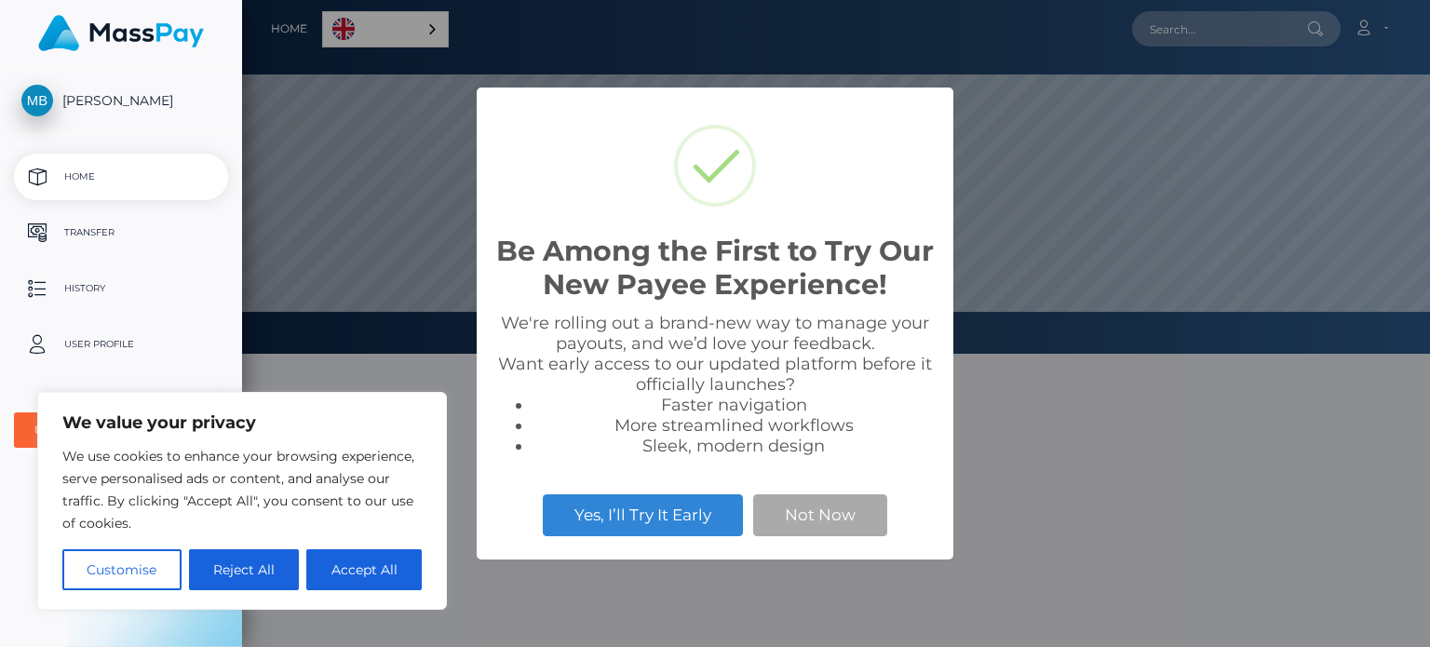
scroll to position [16, 0]
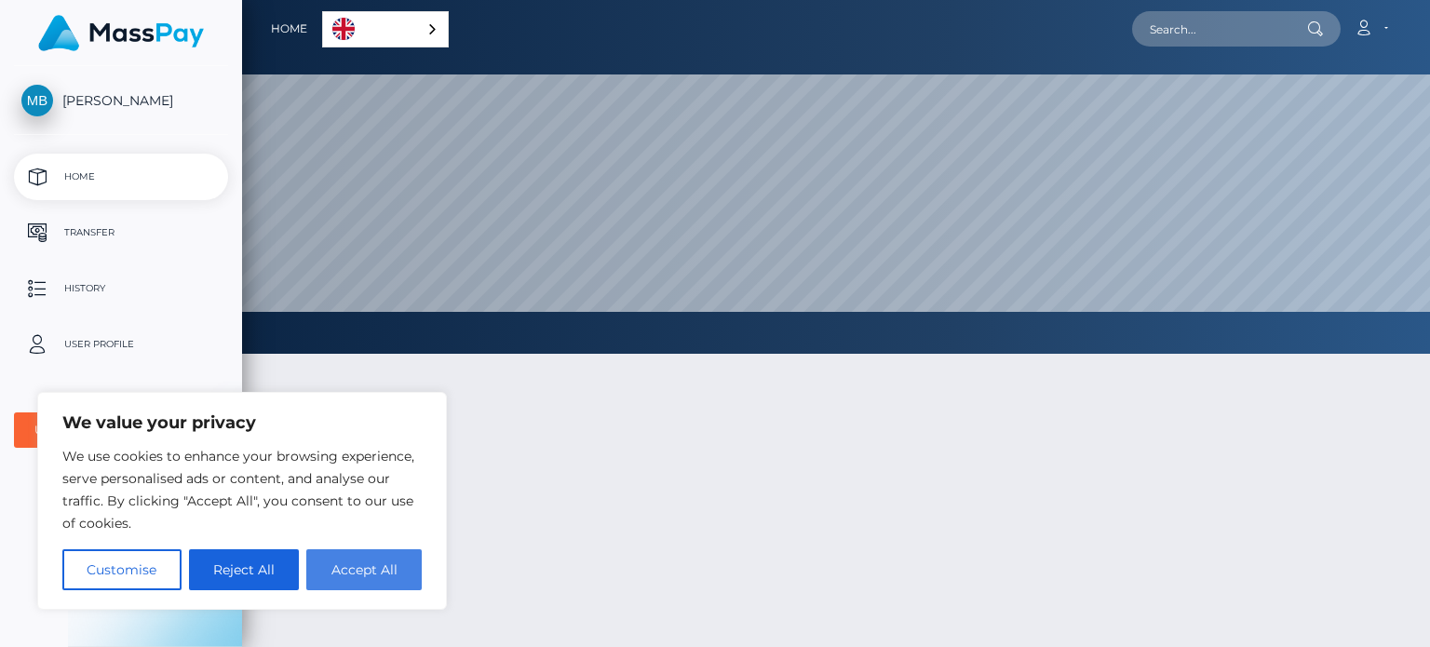
click at [334, 568] on button "Accept All" at bounding box center [363, 569] width 115 height 41
checkbox input "true"
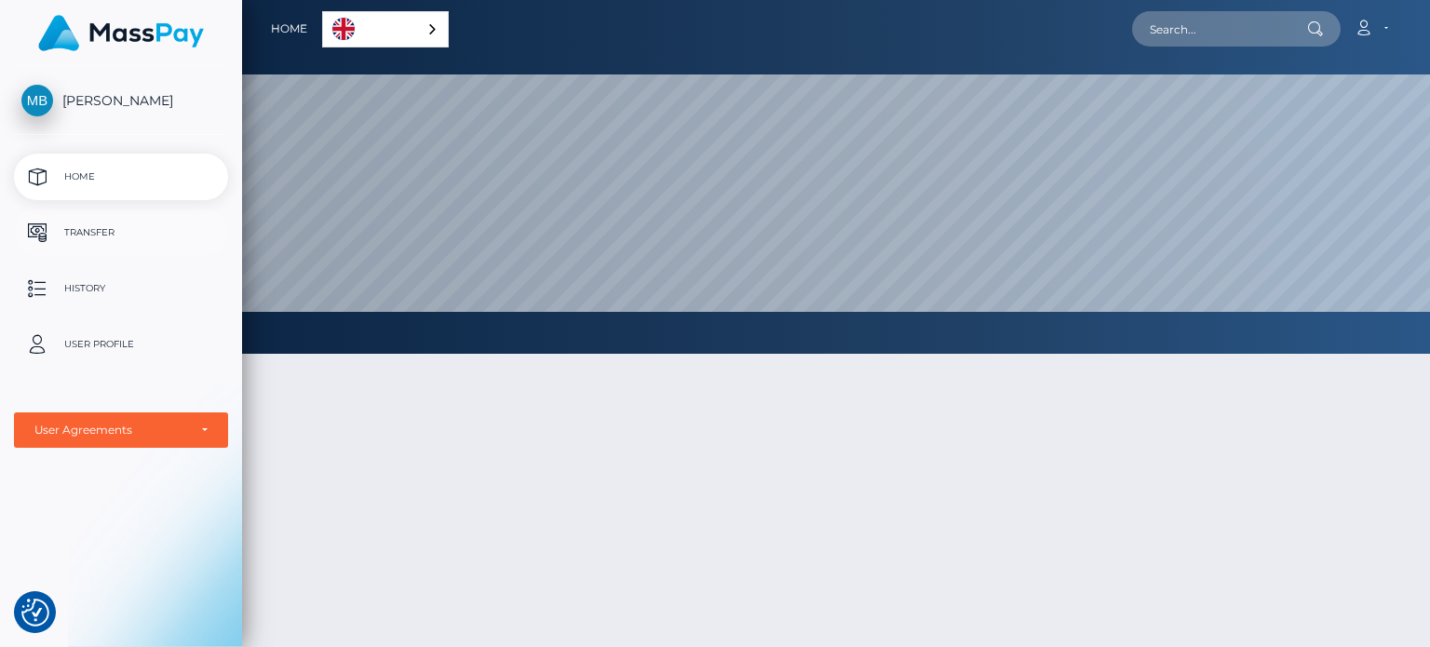
click at [87, 233] on p "Transfer" at bounding box center [120, 233] width 199 height 28
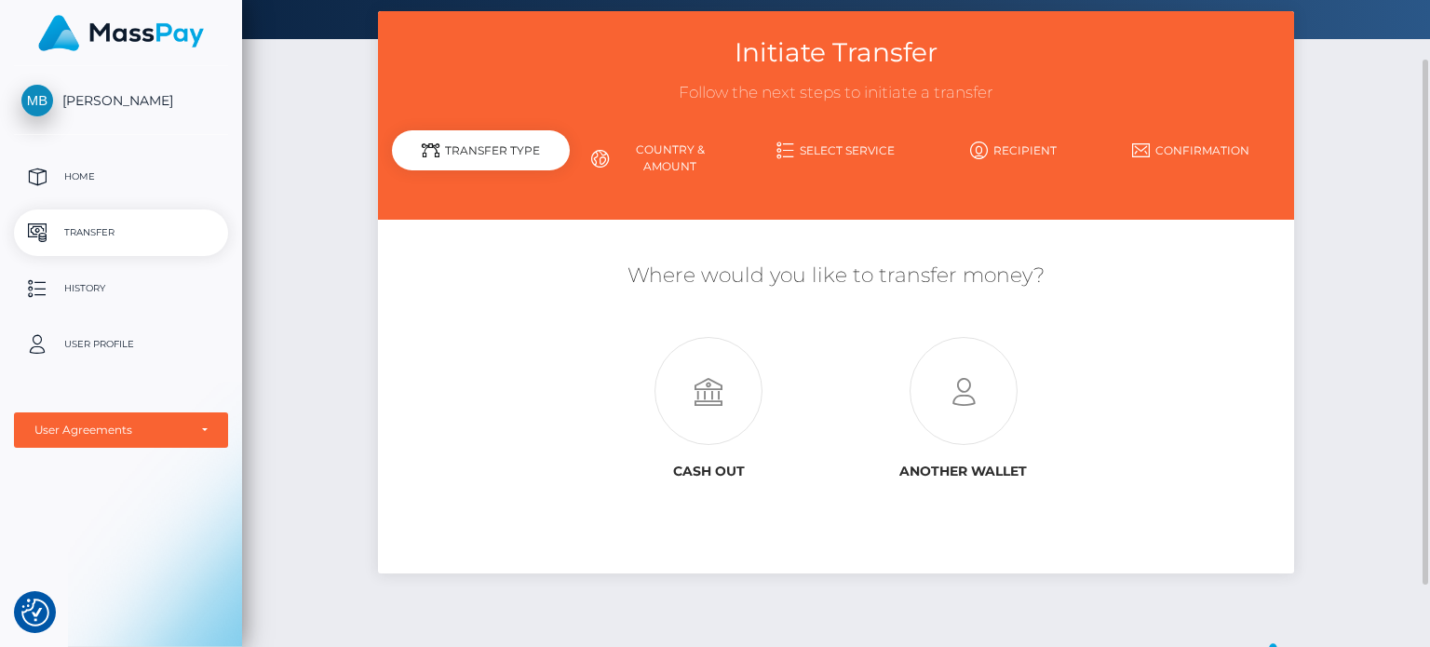
scroll to position [90, 0]
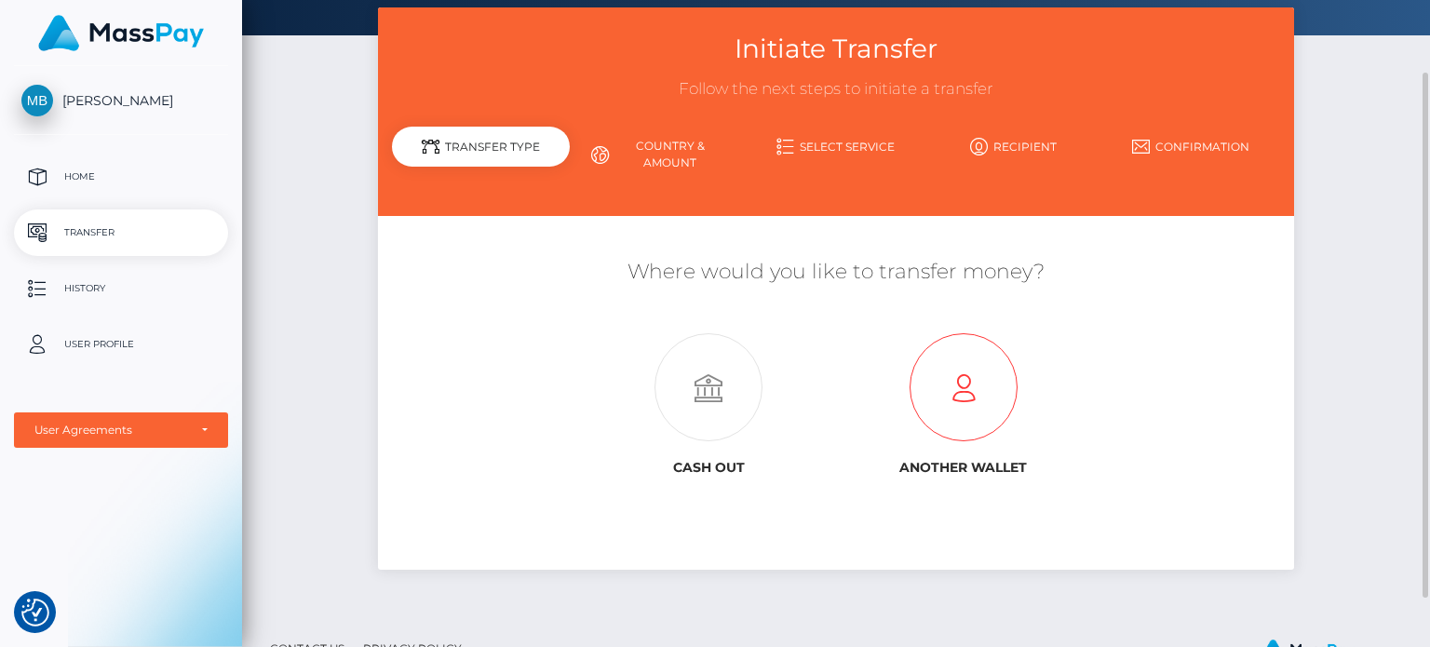
click at [949, 383] on icon at bounding box center [963, 388] width 254 height 108
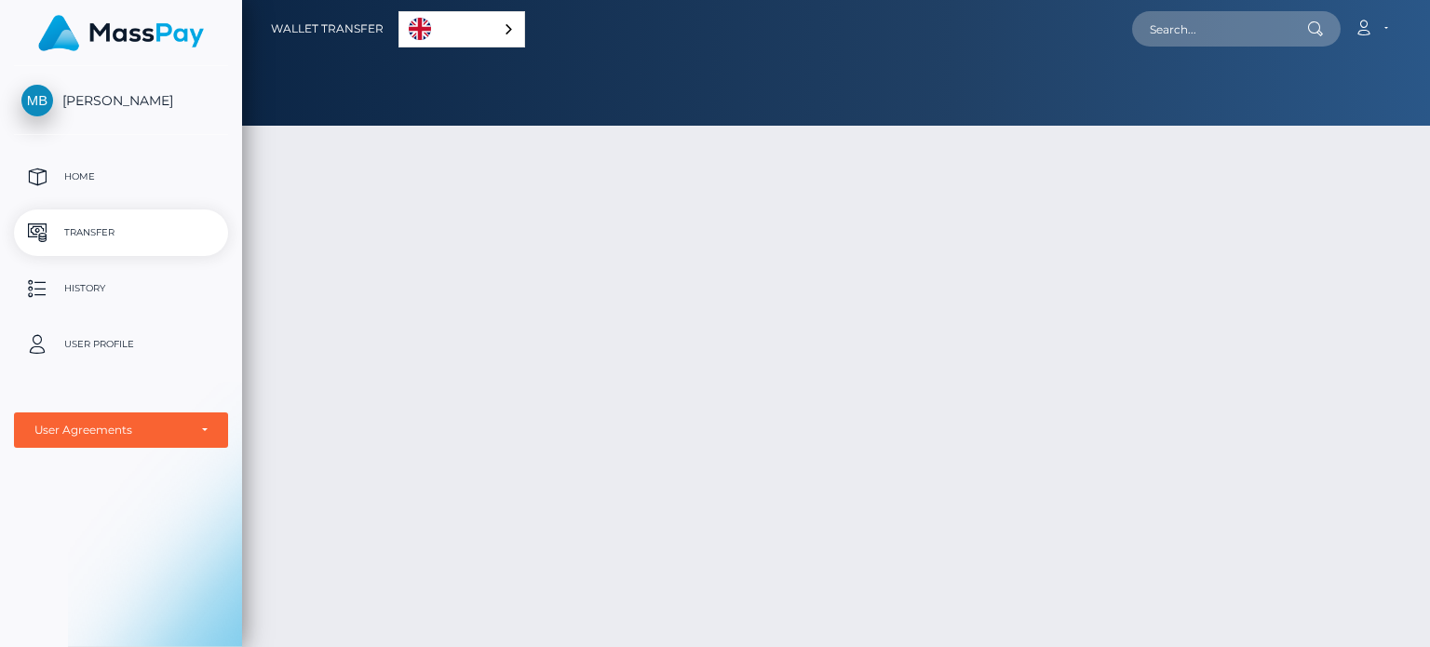
scroll to position [16, 0]
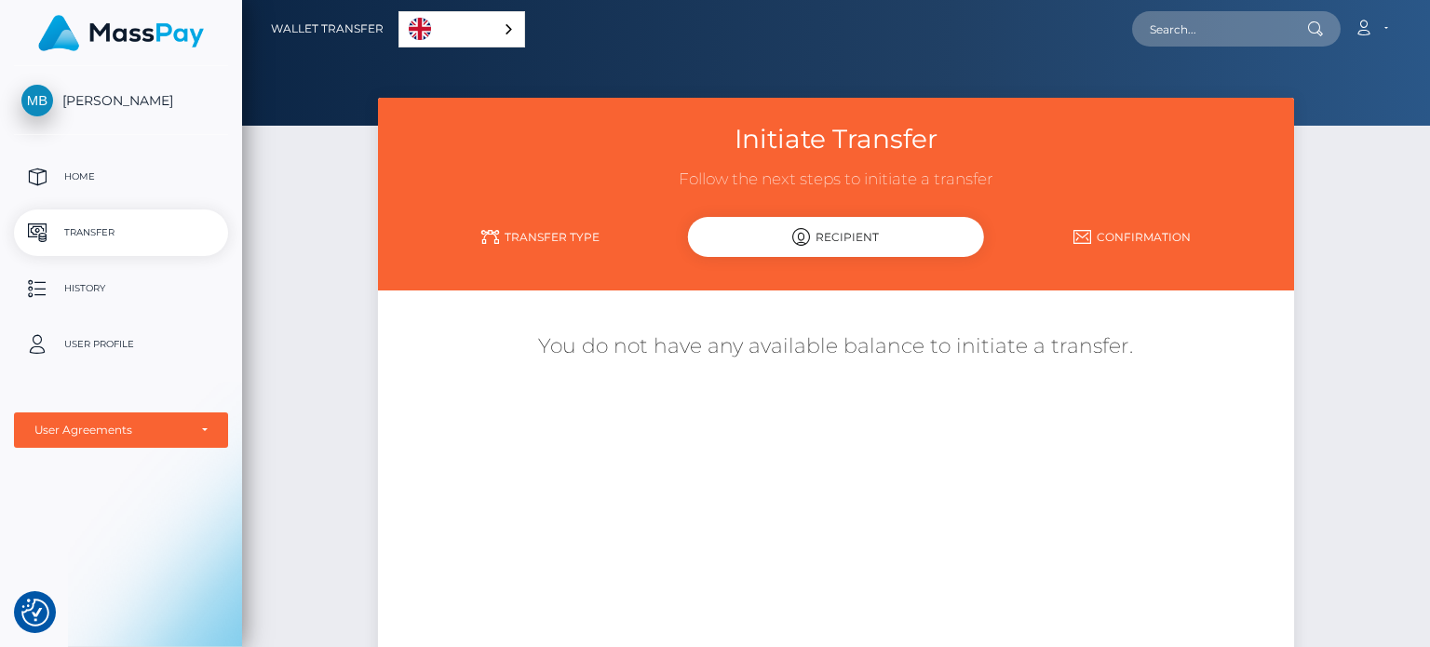
click at [576, 234] on link "Transfer Type" at bounding box center [540, 237] width 296 height 33
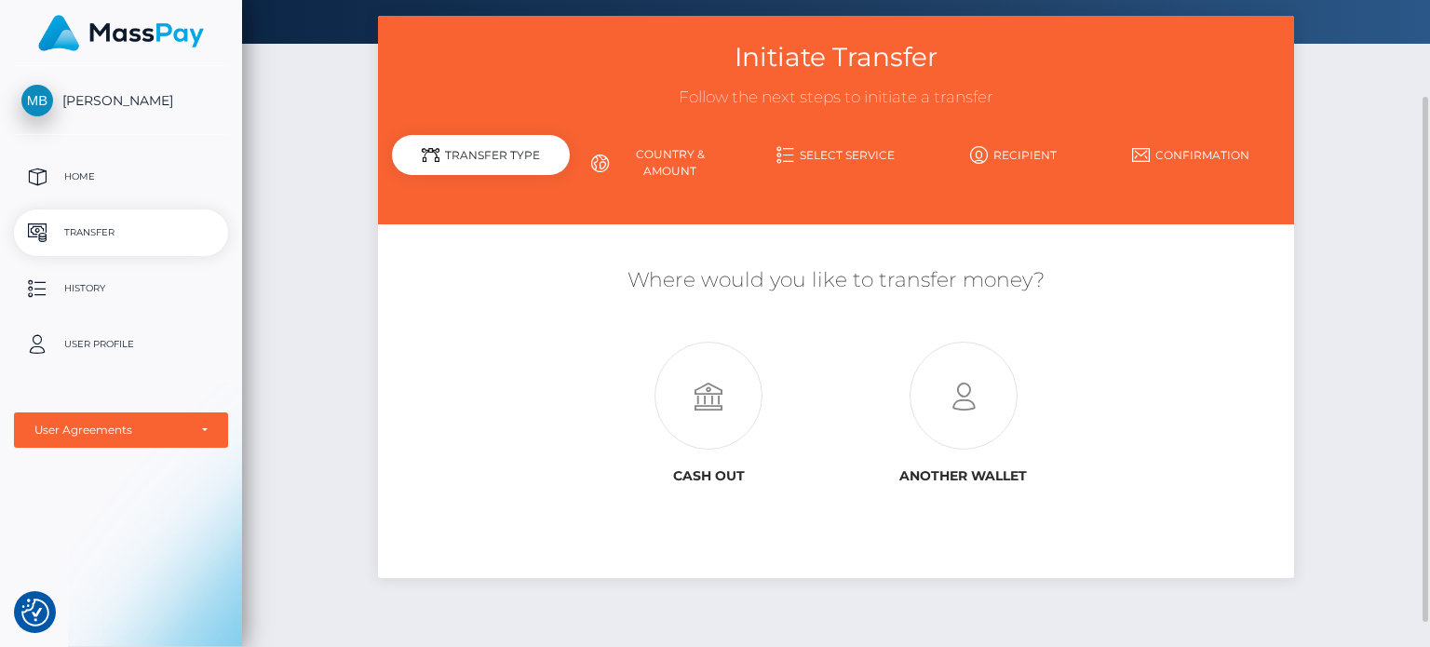
scroll to position [100, 0]
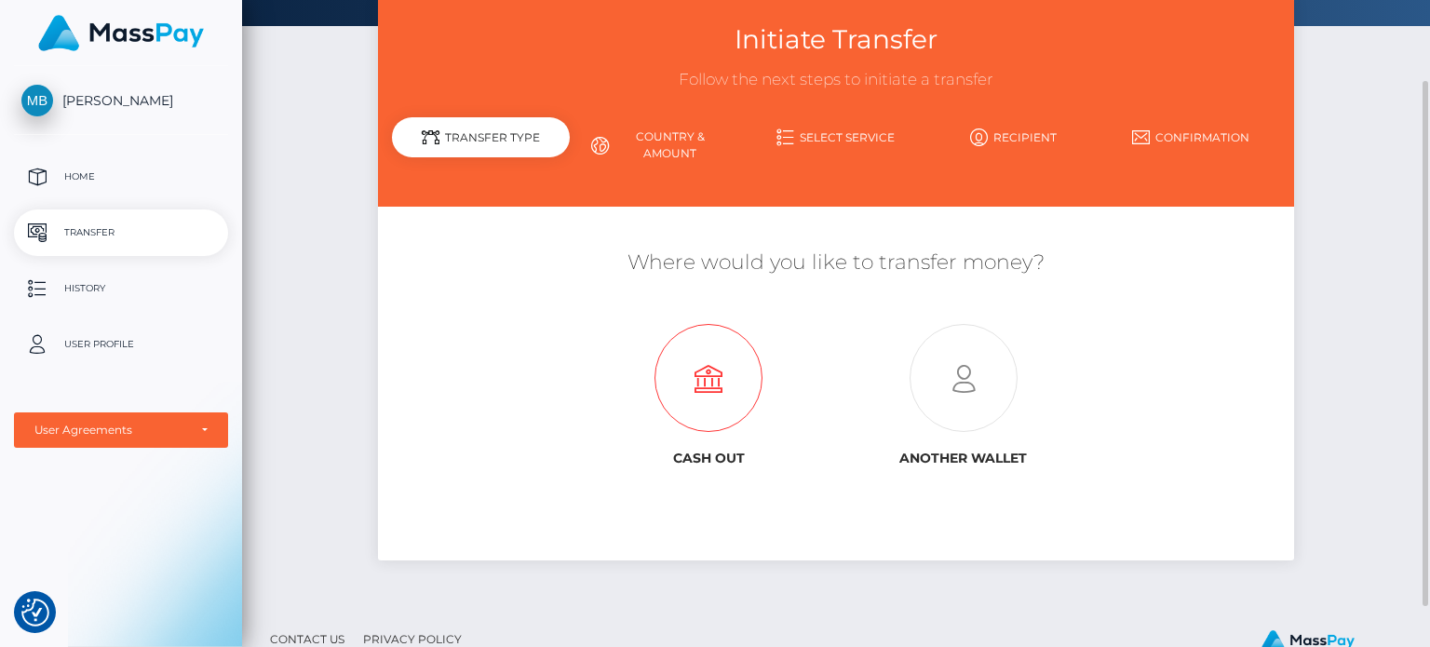
click at [711, 363] on icon at bounding box center [709, 379] width 254 height 108
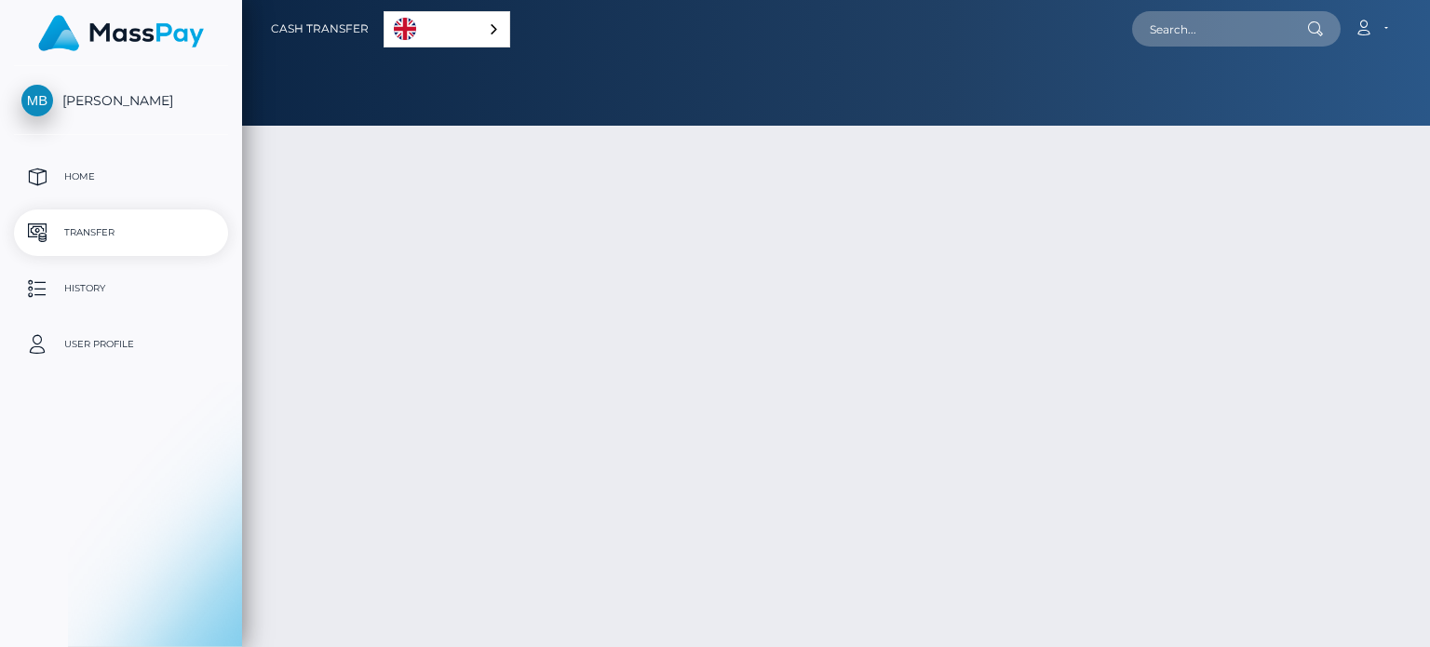
select select
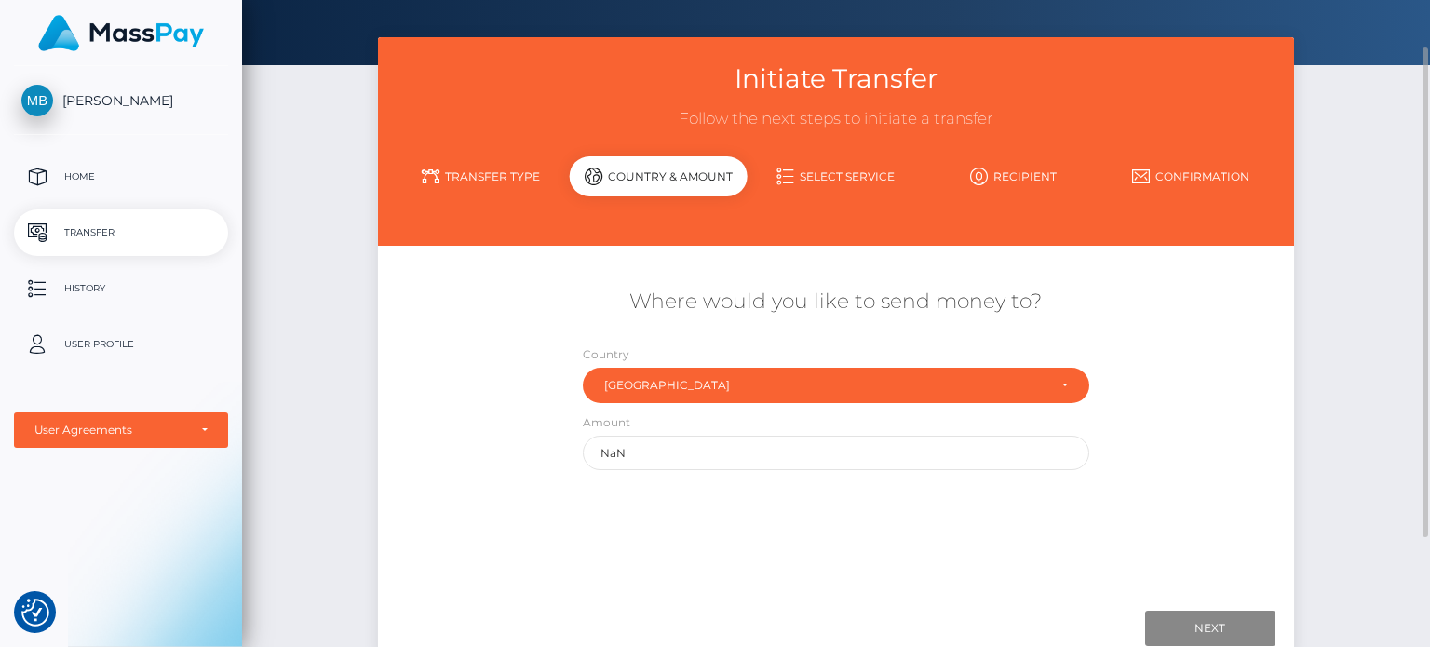
scroll to position [61, 0]
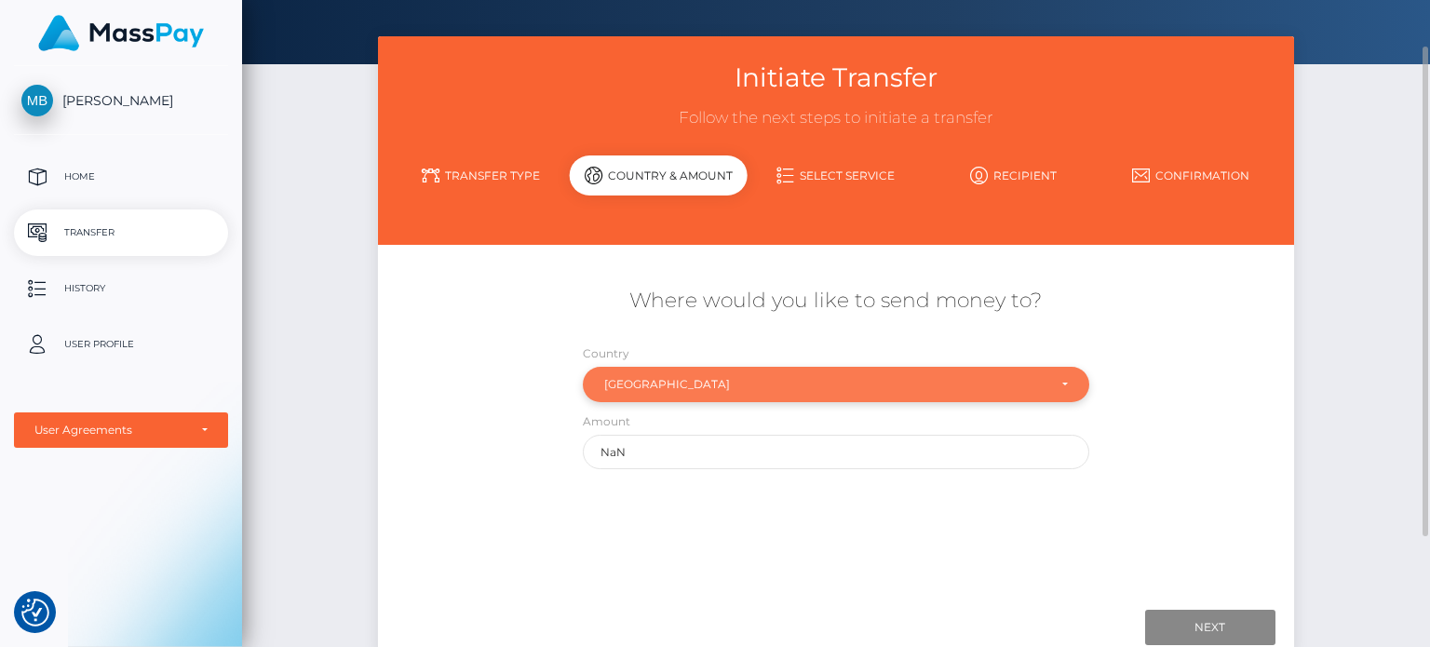
click at [719, 384] on div "[GEOGRAPHIC_DATA]" at bounding box center [825, 384] width 442 height 15
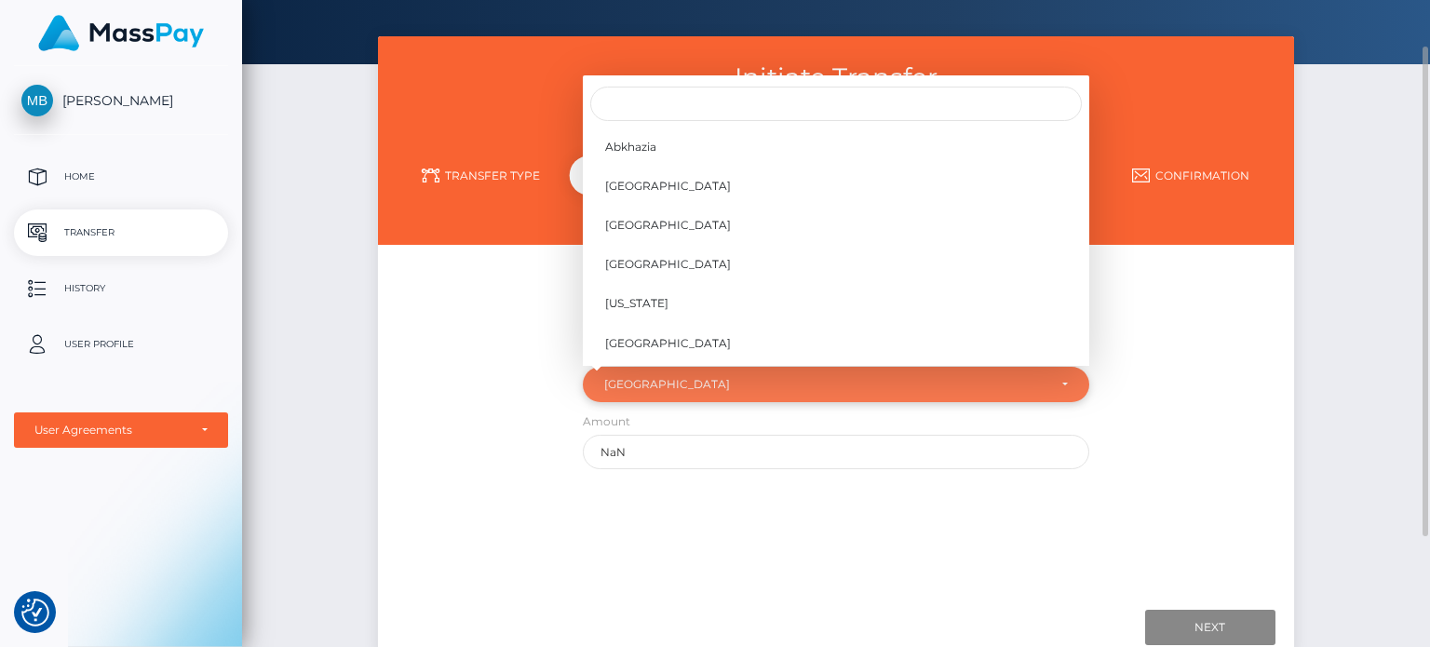
scroll to position [1033, 0]
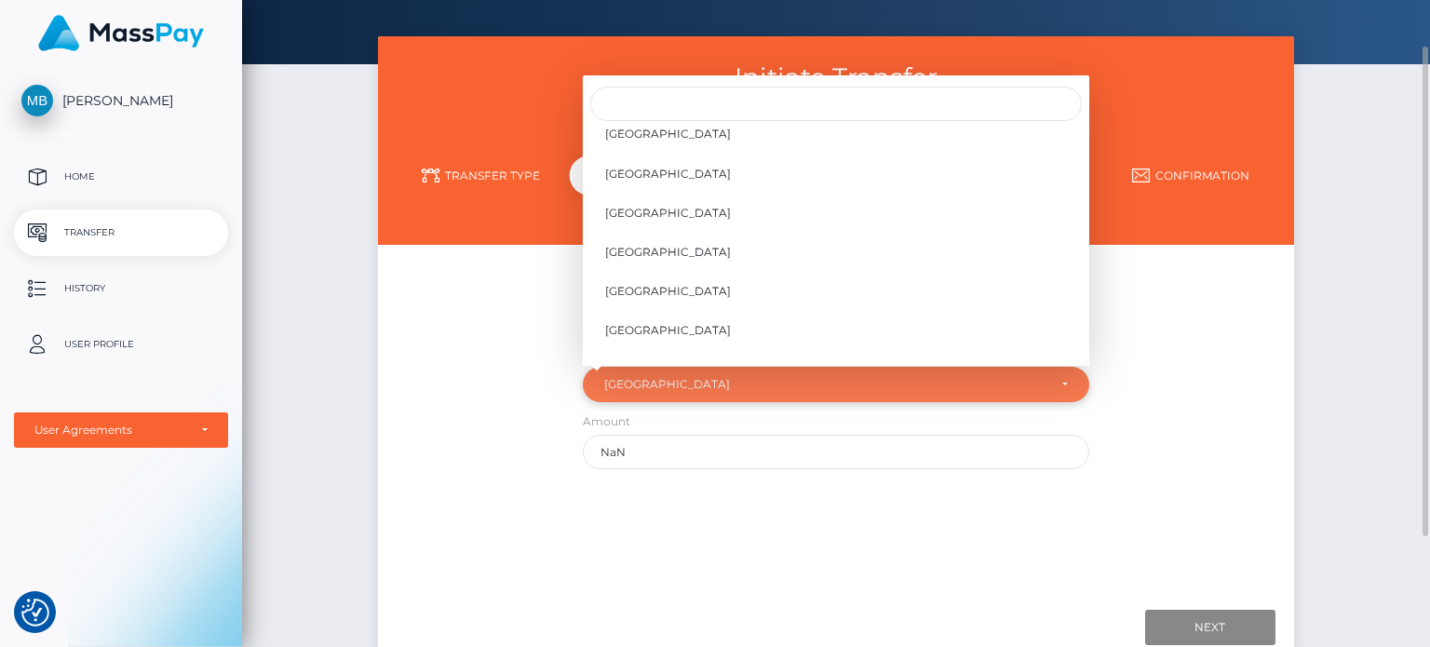
click at [719, 384] on div "[GEOGRAPHIC_DATA]" at bounding box center [825, 384] width 442 height 15
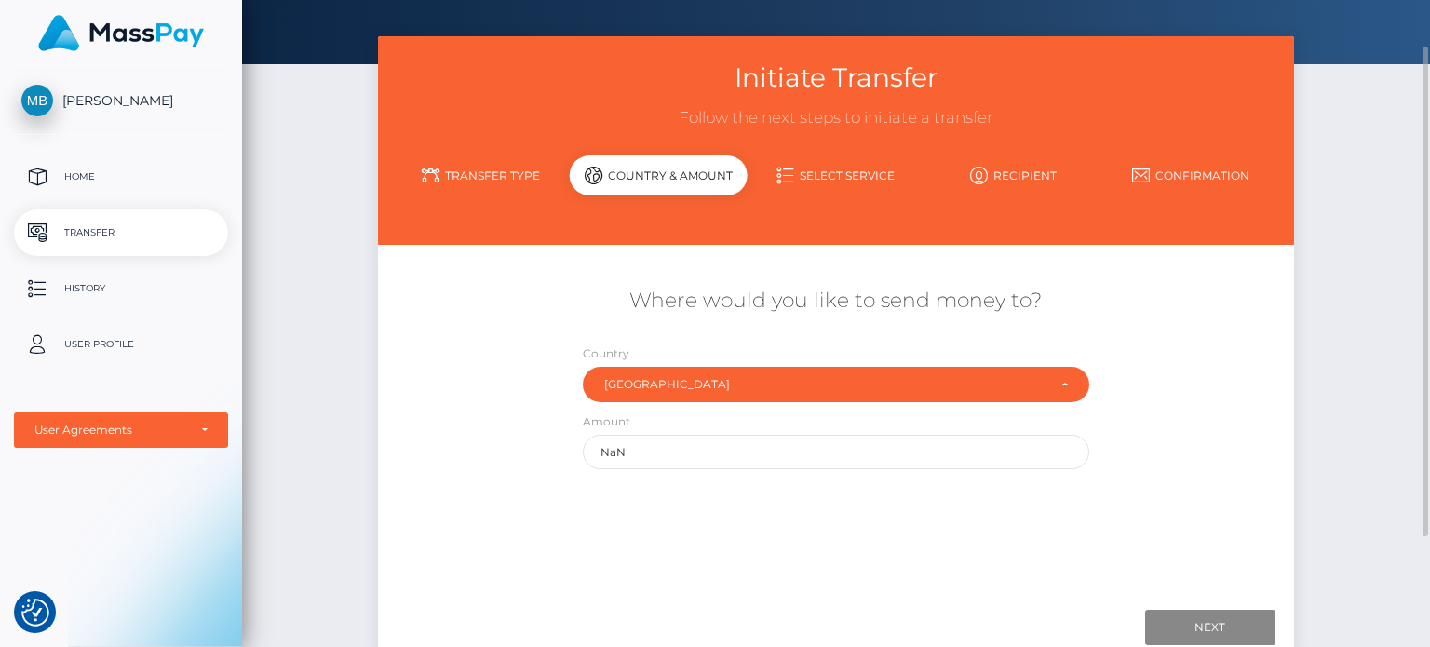
click at [1277, 318] on div "Where would you like to send money to?" at bounding box center [835, 310] width 915 height 66
click at [114, 361] on link "User Profile" at bounding box center [121, 344] width 214 height 47
click at [104, 346] on p "User Profile" at bounding box center [120, 344] width 199 height 28
